Goal: Find specific page/section: Find specific page/section

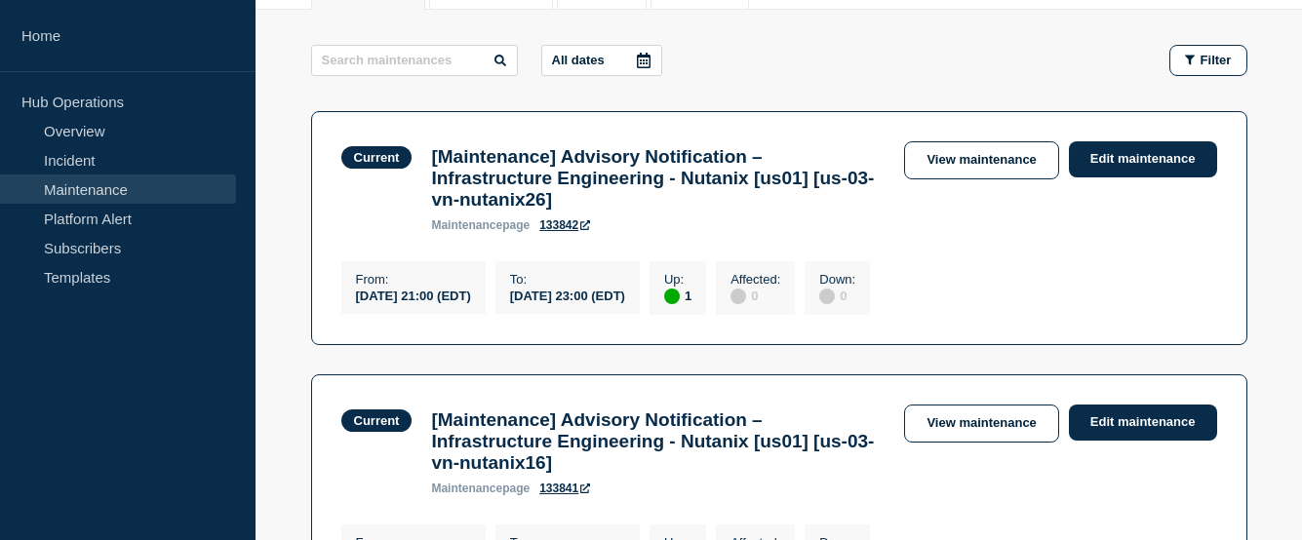
scroll to position [293, 0]
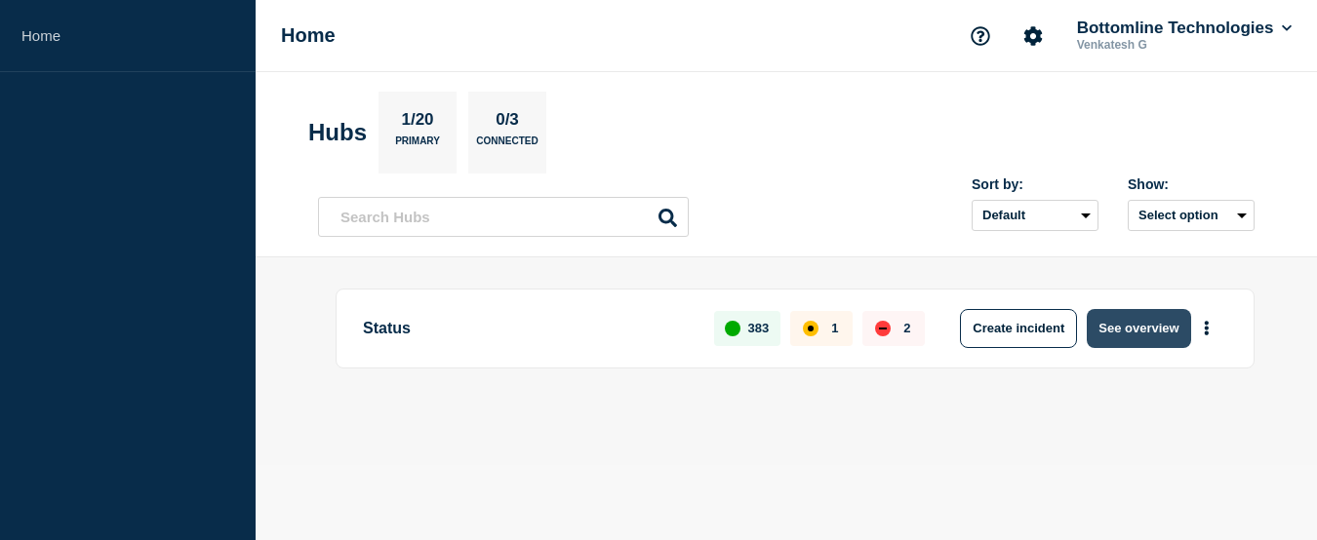
click at [1140, 325] on button "See overview" at bounding box center [1138, 328] width 103 height 39
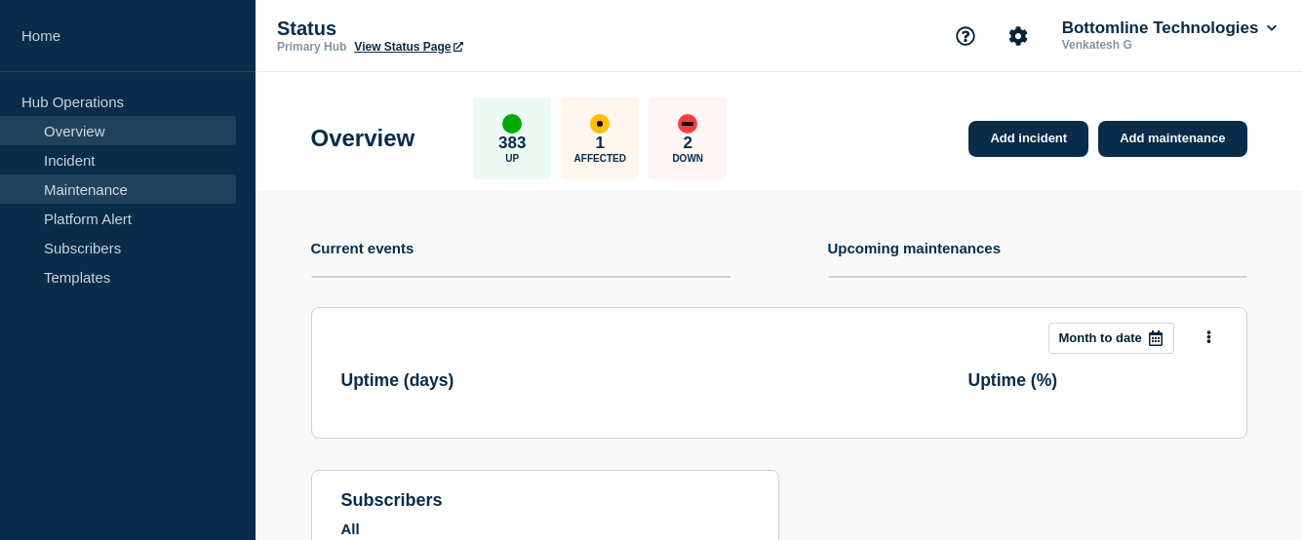
click at [90, 195] on link "Maintenance" at bounding box center [118, 189] width 236 height 29
